Goal: Task Accomplishment & Management: Manage account settings

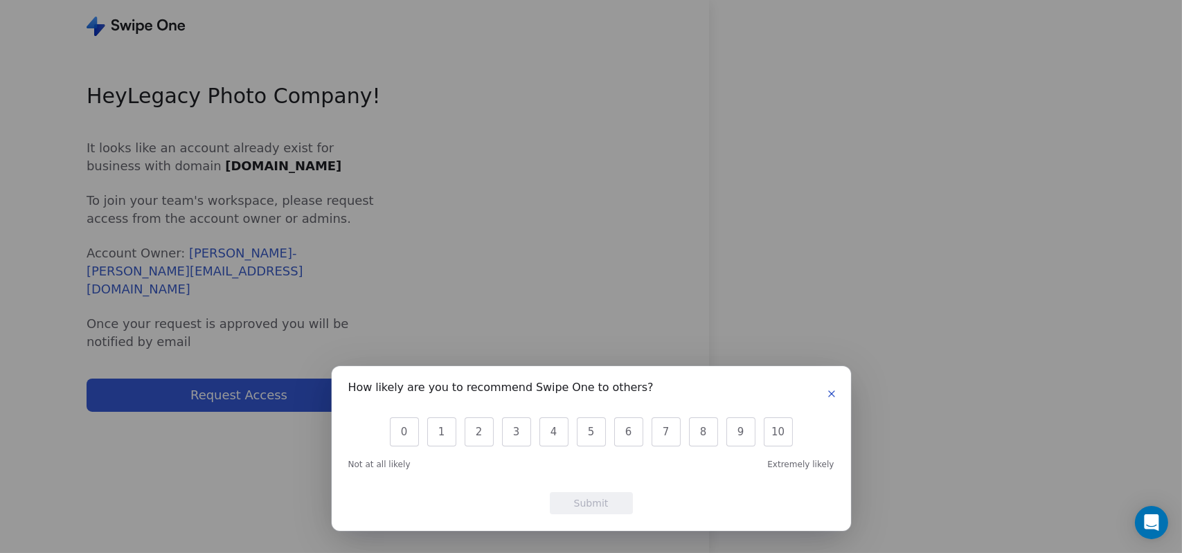
click at [829, 387] on button "button" at bounding box center [831, 394] width 17 height 17
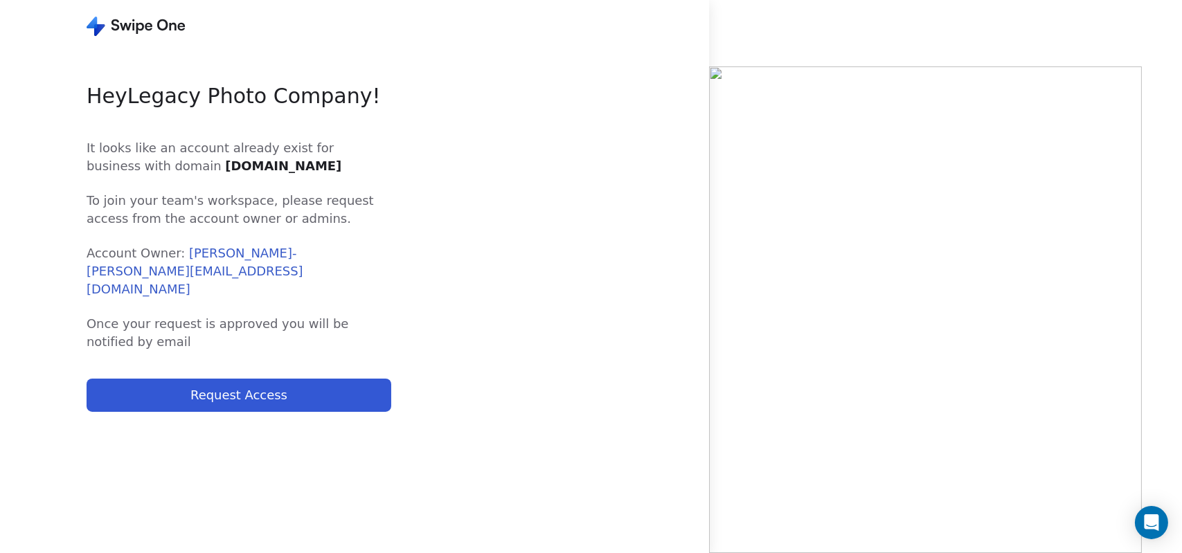
drag, startPoint x: 274, startPoint y: 357, endPoint x: 259, endPoint y: 383, distance: 29.8
click at [259, 383] on div "Hey Legacy Photo Company ! It looks like an account already exist for business …" at bounding box center [239, 308] width 305 height 456
click at [259, 383] on button "Request Access" at bounding box center [239, 395] width 305 height 33
click at [936, 313] on img at bounding box center [925, 309] width 433 height 487
click at [213, 258] on span "Carl Bott - carl@legacyphotocompany.com" at bounding box center [195, 271] width 217 height 51
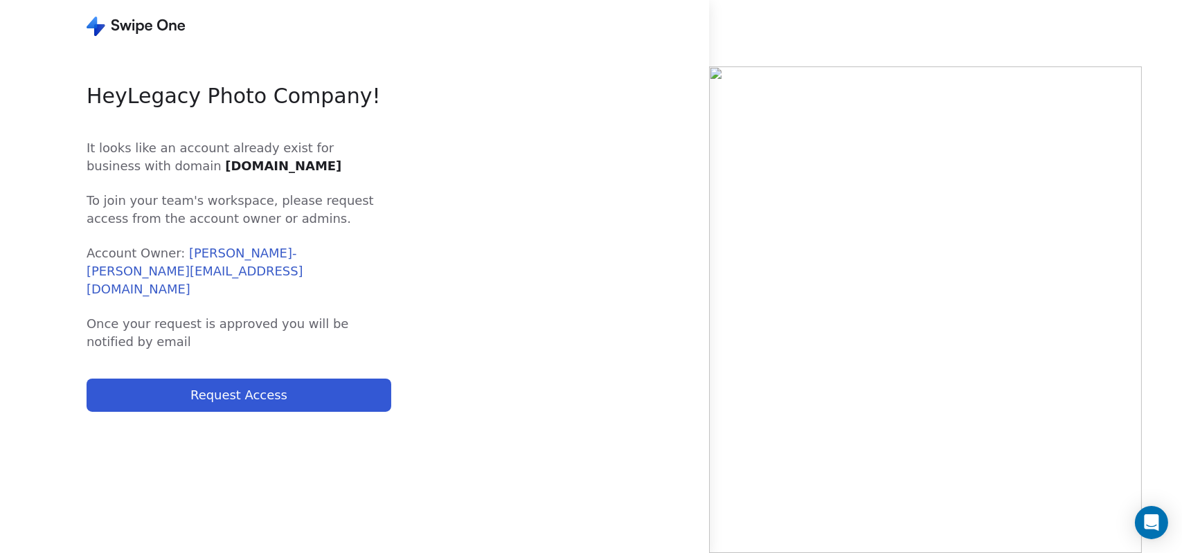
click at [560, 120] on div "Hey Legacy Photo Company ! It looks like an account already exist for business …" at bounding box center [354, 276] width 709 height 553
